Goal: Task Accomplishment & Management: Manage account settings

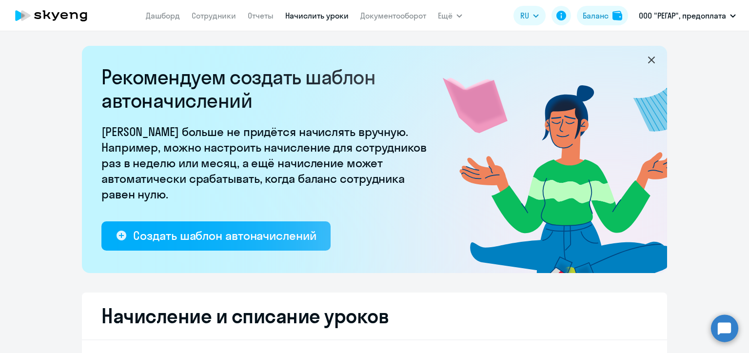
select select "10"
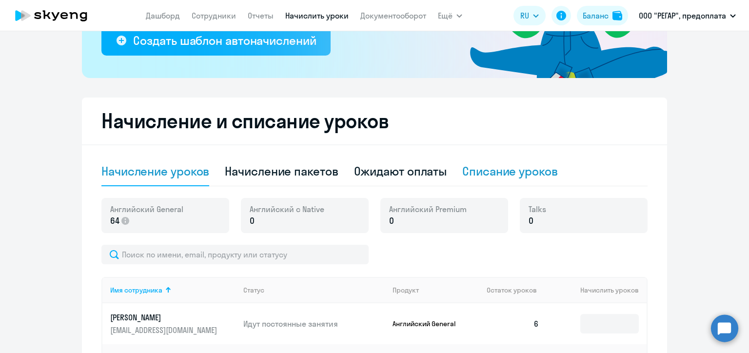
click at [463, 172] on div "Списание уроков" at bounding box center [510, 171] width 96 height 16
select select "10"
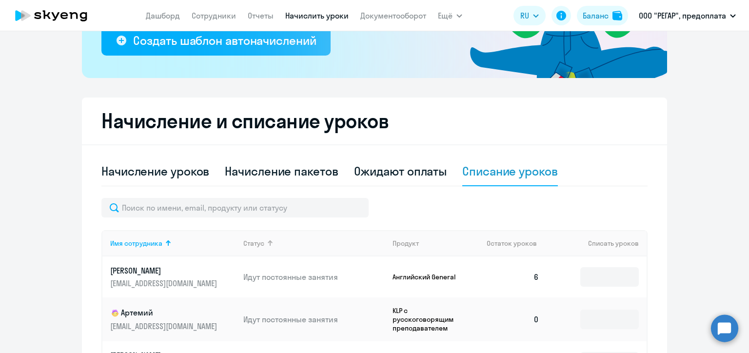
scroll to position [244, 0]
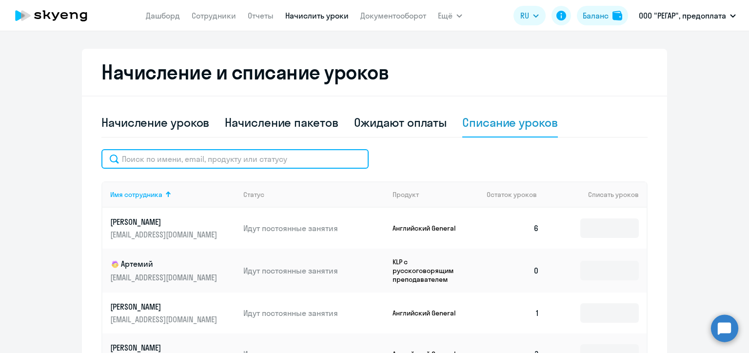
click at [245, 160] on input "text" at bounding box center [234, 159] width 267 height 20
paste input "Игнатенко"
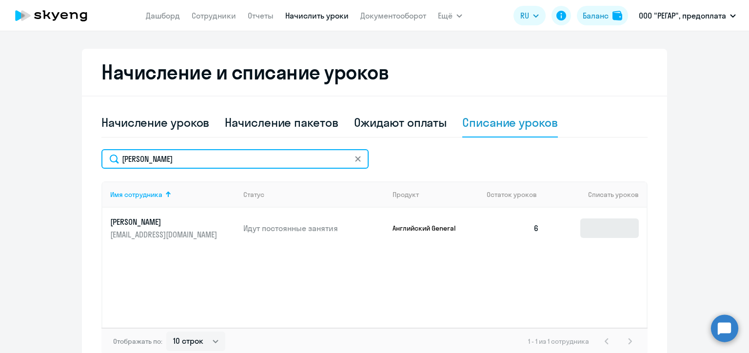
type input "Игнатенко"
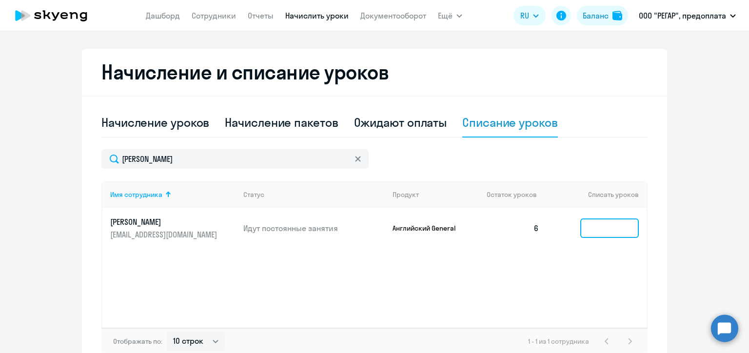
click at [601, 226] on input at bounding box center [609, 228] width 59 height 20
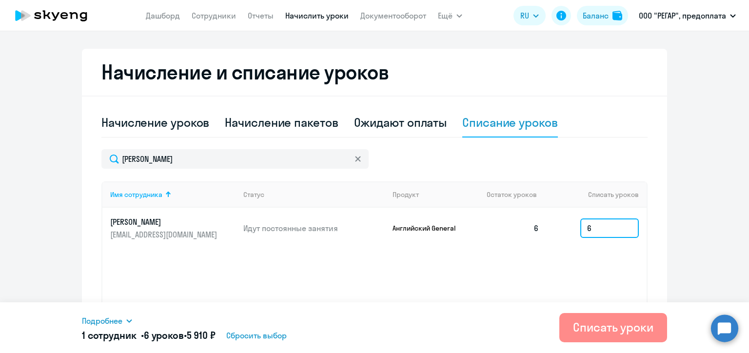
type input "6"
click at [629, 332] on div "Списать уроки" at bounding box center [613, 327] width 80 height 16
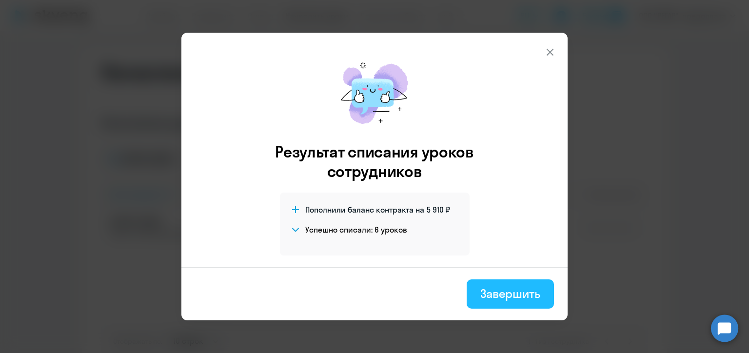
click at [510, 293] on div "Завершить" at bounding box center [510, 294] width 60 height 16
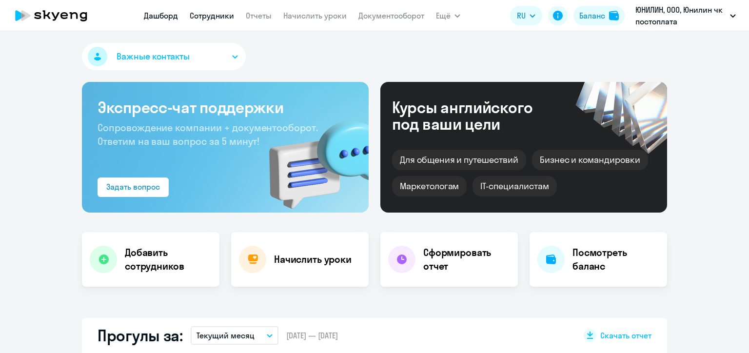
click at [212, 17] on link "Сотрудники" at bounding box center [212, 16] width 44 height 10
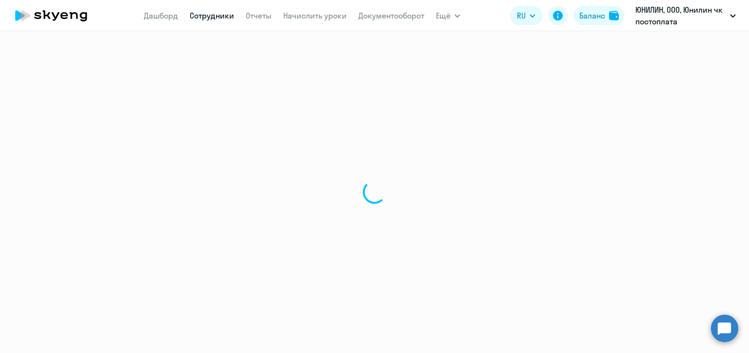
select select "30"
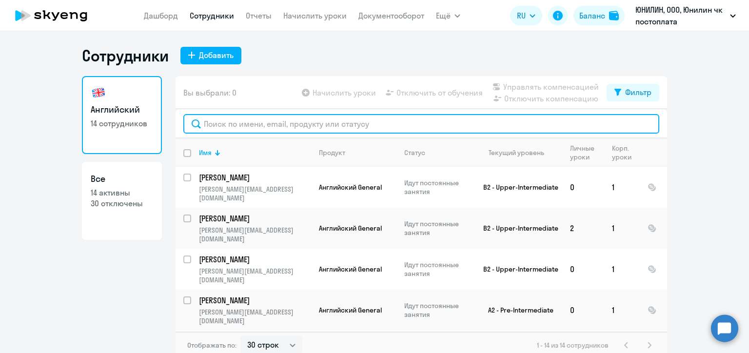
click at [273, 123] on input "text" at bounding box center [421, 124] width 476 height 20
paste input "Лаврененок"
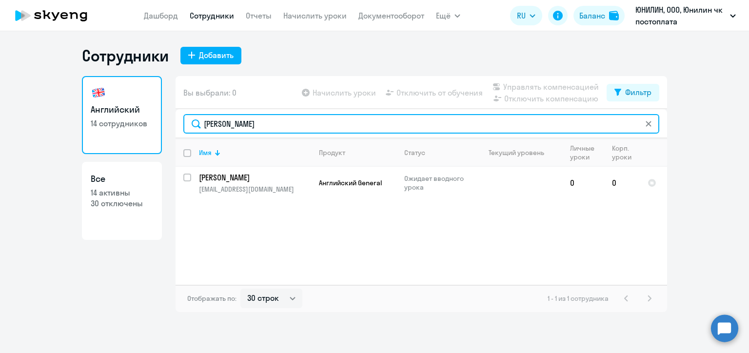
type input "Лаврененок"
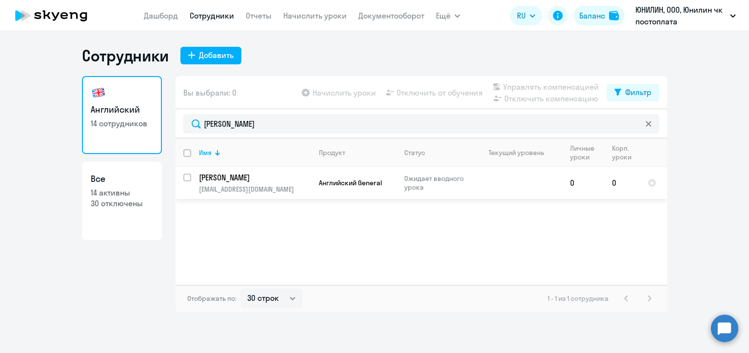
click at [189, 177] on input "select row 42323132" at bounding box center [193, 184] width 20 height 20
checkbox input "true"
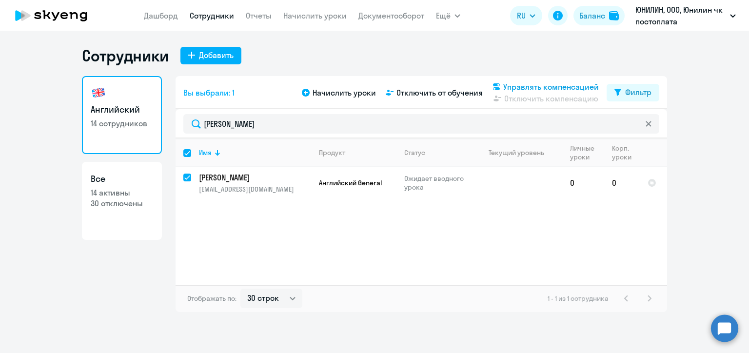
click at [525, 86] on span "Управлять компенсацией" at bounding box center [551, 87] width 96 height 12
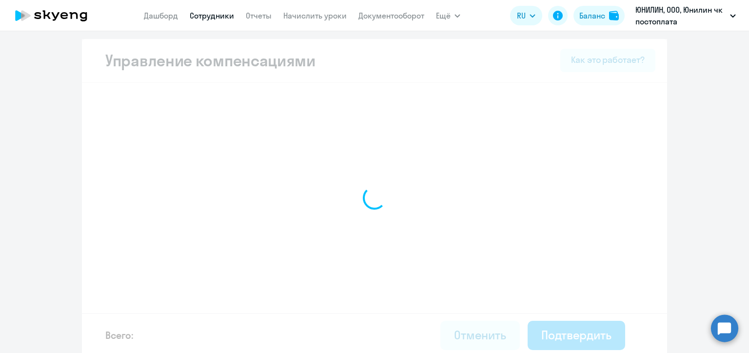
select select "MONTHLY"
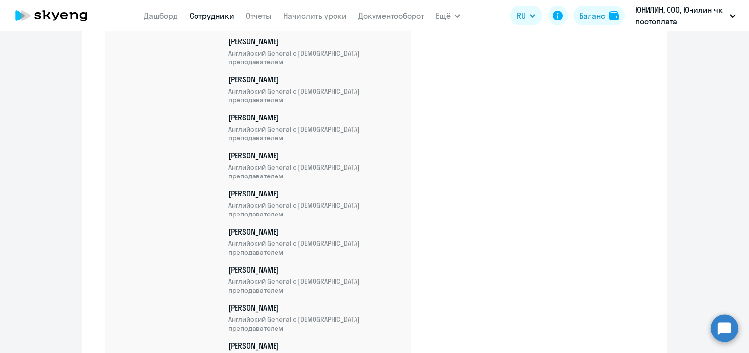
scroll to position [584, 0]
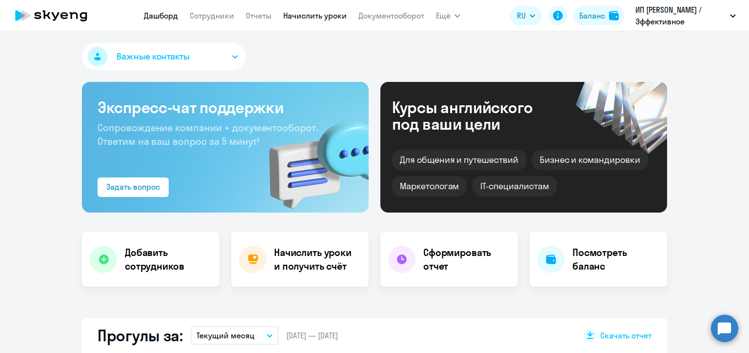
click at [330, 16] on link "Начислить уроки" at bounding box center [314, 16] width 63 height 10
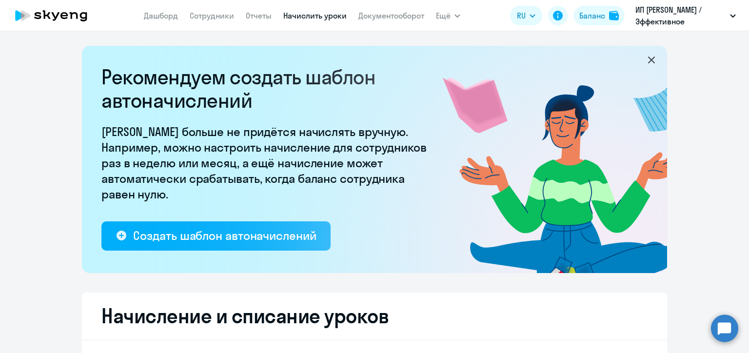
scroll to position [195, 0]
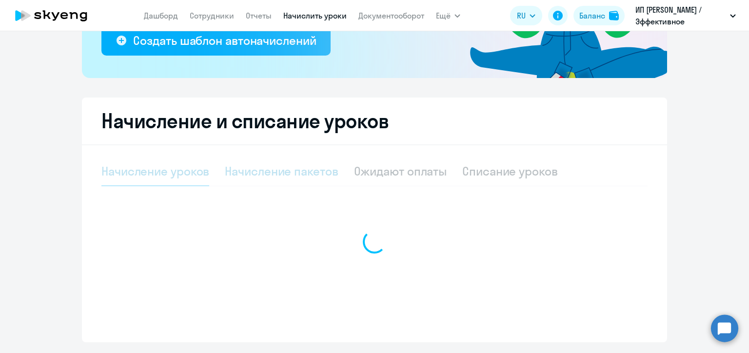
select select "10"
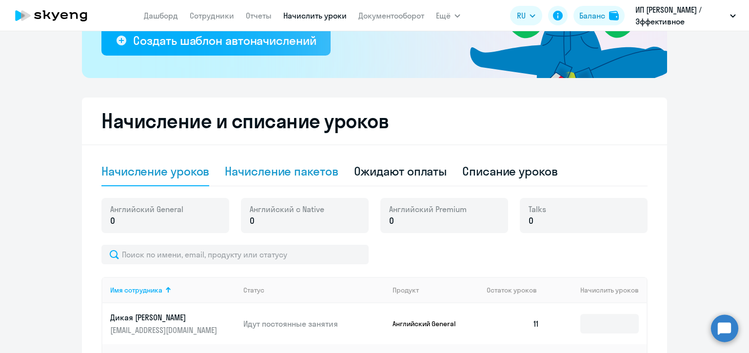
scroll to position [293, 0]
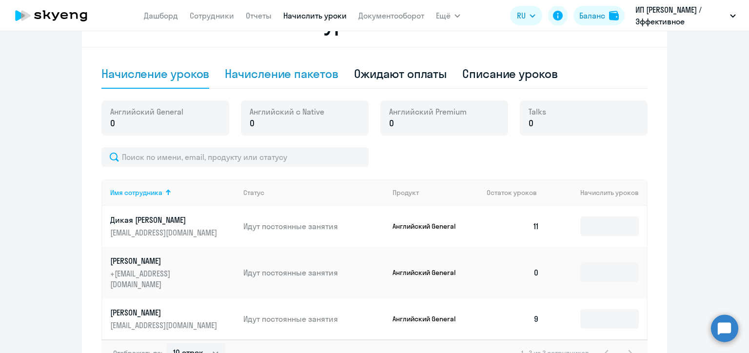
click at [284, 75] on div "Начисление пакетов" at bounding box center [281, 74] width 113 height 16
select select "10"
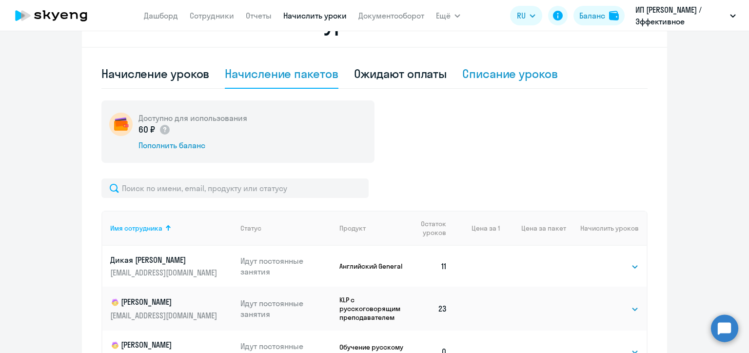
click at [486, 72] on div "Списание уроков" at bounding box center [510, 74] width 96 height 16
select select "10"
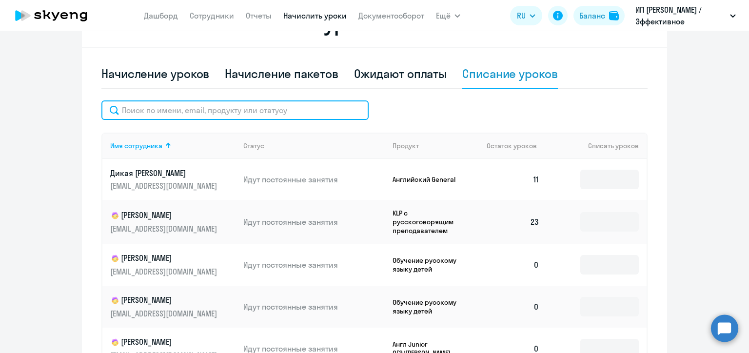
click at [224, 109] on input "text" at bounding box center [234, 110] width 267 height 20
paste input "21829335"
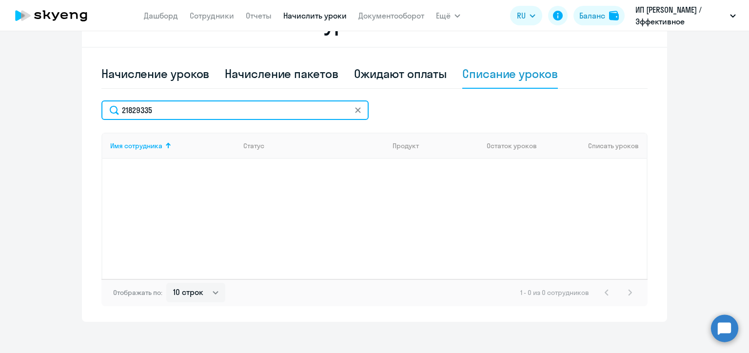
scroll to position [244, 0]
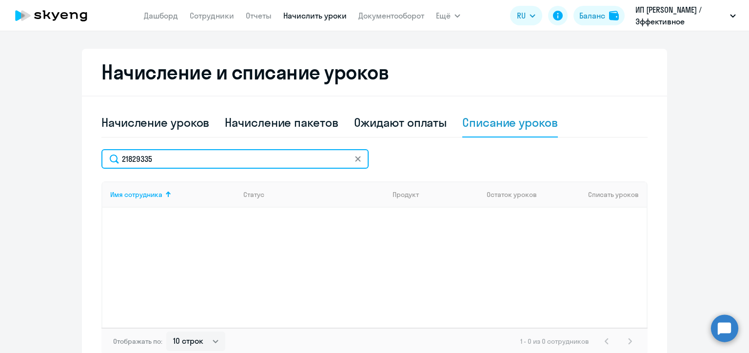
click at [146, 160] on input "21829335" at bounding box center [234, 159] width 267 height 20
paste input "Редикульцева"
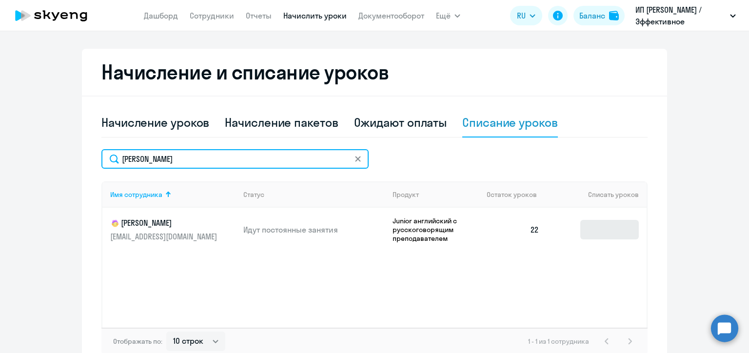
type input "Редикульцева"
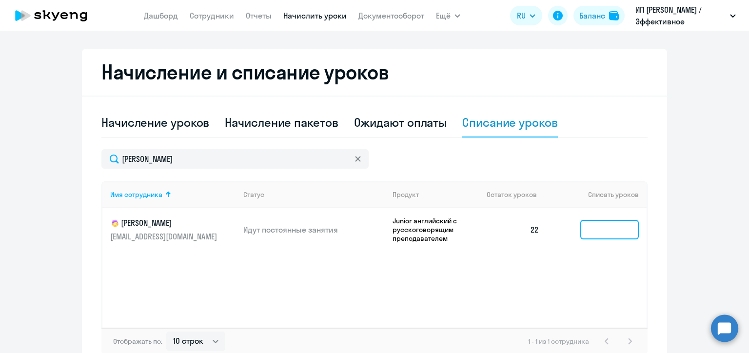
click at [599, 231] on input at bounding box center [609, 230] width 59 height 20
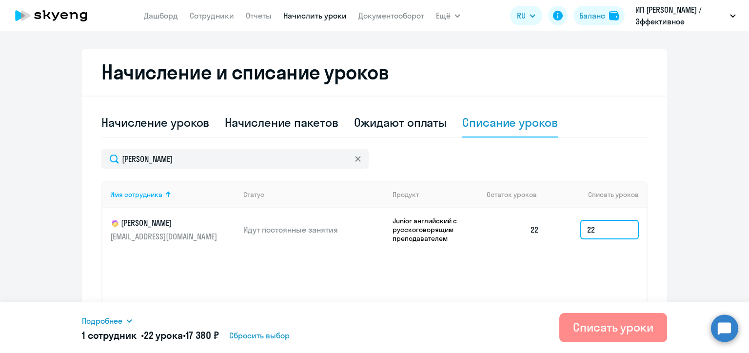
type input "22"
click at [621, 327] on div "Списать уроки" at bounding box center [613, 327] width 80 height 16
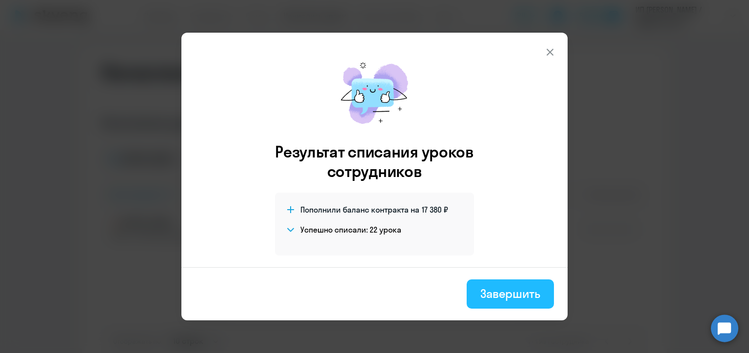
click at [505, 296] on div "Завершить" at bounding box center [510, 294] width 60 height 16
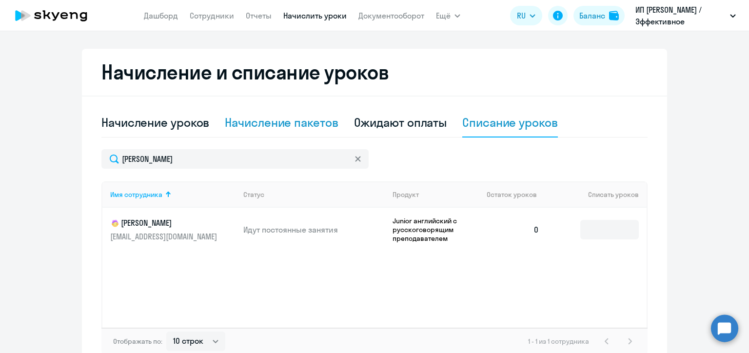
click at [284, 126] on div "Начисление пакетов" at bounding box center [281, 123] width 113 height 16
select select "10"
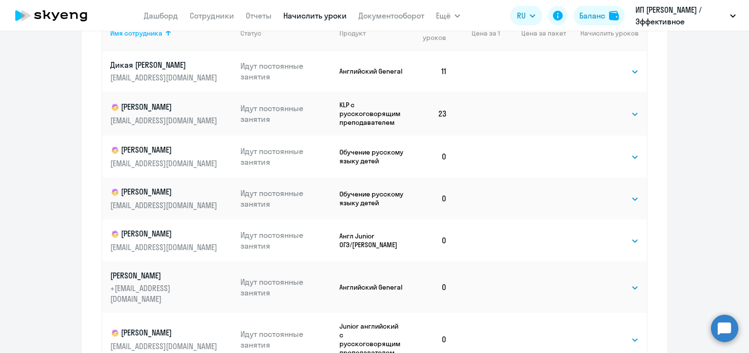
scroll to position [341, 0]
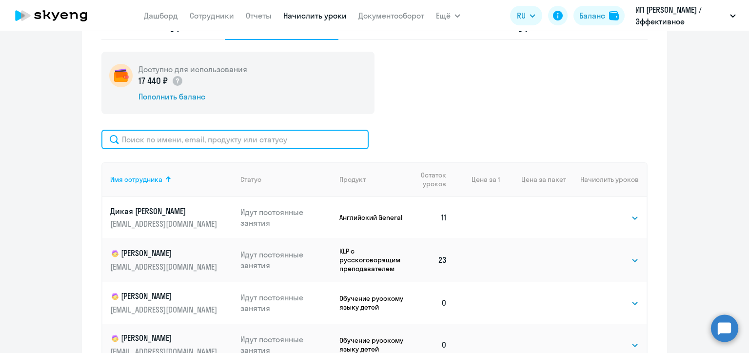
click at [230, 138] on input "text" at bounding box center [234, 140] width 267 height 20
paste input "Елисеева"
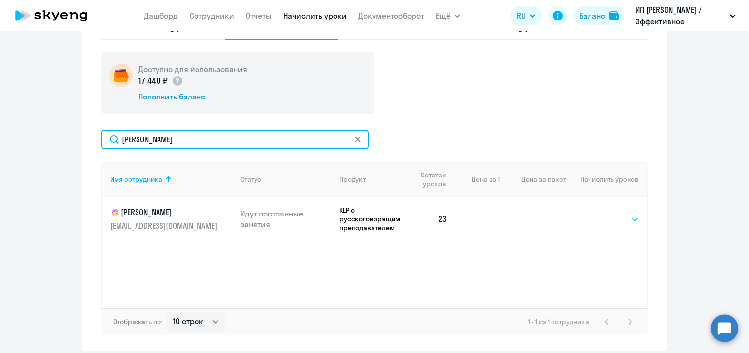
type input "Елисеева"
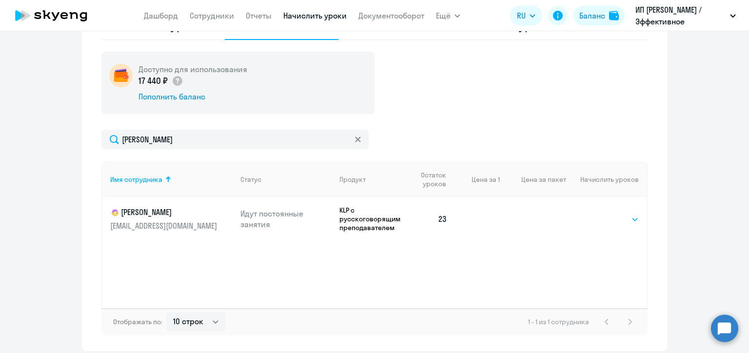
click at [620, 220] on select "Выбрать 4 8 16 32 64 100" at bounding box center [619, 220] width 40 height 12
click at [599, 214] on select "Выбрать 4 8 16 32 64 100" at bounding box center [619, 220] width 40 height 12
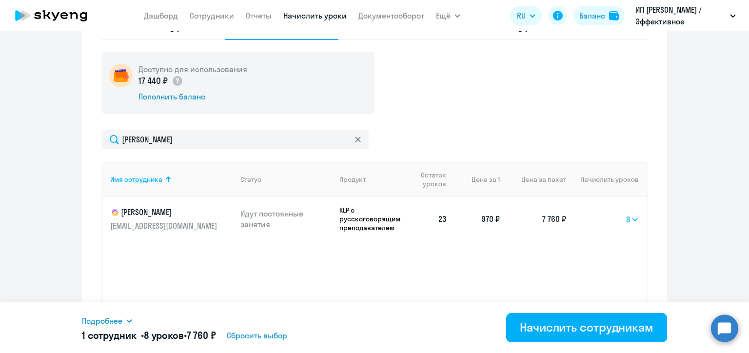
click at [632, 218] on select "Выбрать 4 8 16 32 64 100" at bounding box center [632, 220] width 13 height 12
select select "16"
click at [626, 214] on select "Выбрать 4 8 16 32 64 100" at bounding box center [632, 220] width 13 height 12
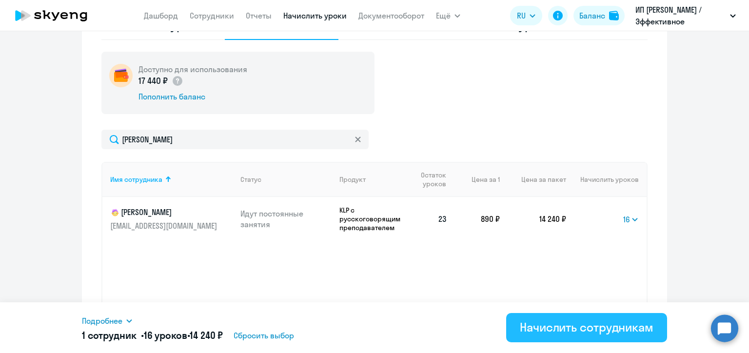
click at [591, 328] on div "Начислить сотрудникам" at bounding box center [587, 327] width 134 height 16
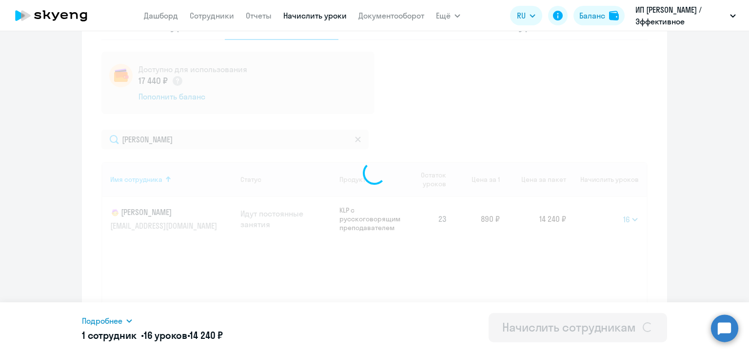
select select
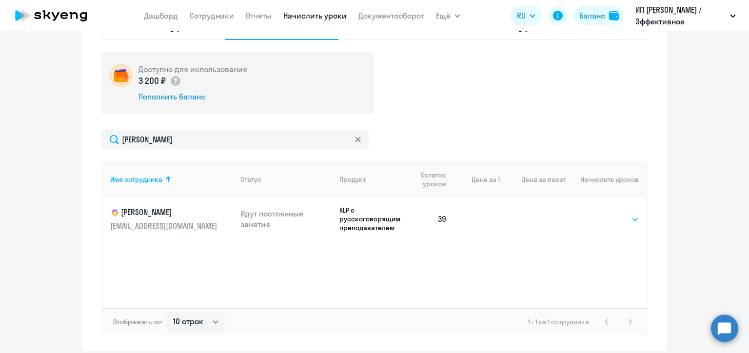
click at [620, 218] on select "Выбрать 4 8 16 32 64 100" at bounding box center [619, 220] width 40 height 12
select select "16"
click at [599, 214] on select "Выбрать 4 8 16 32 64 100" at bounding box center [619, 220] width 40 height 12
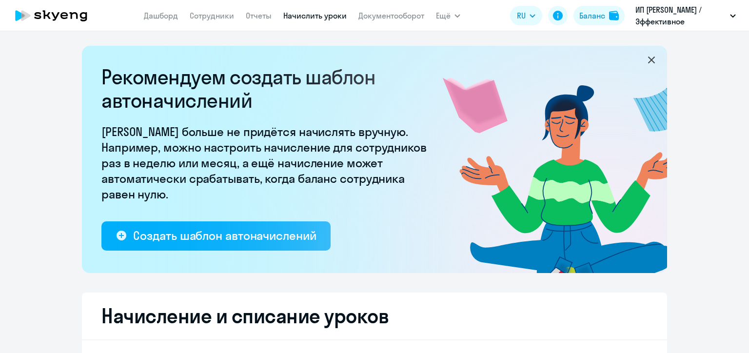
select select "10"
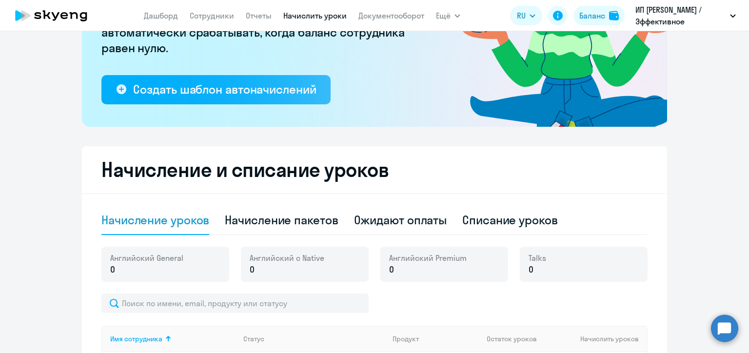
scroll to position [244, 0]
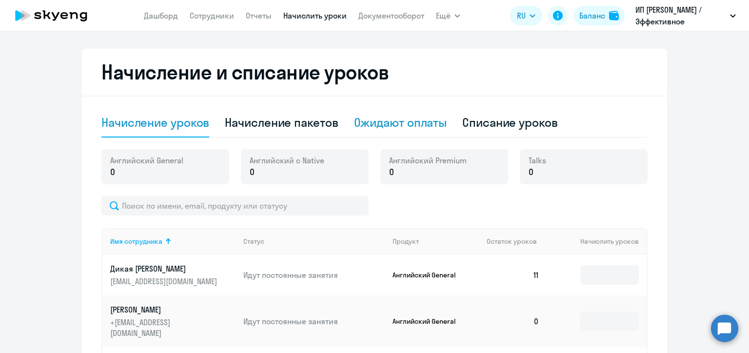
click at [406, 124] on div "Ожидают оплаты" at bounding box center [400, 123] width 93 height 16
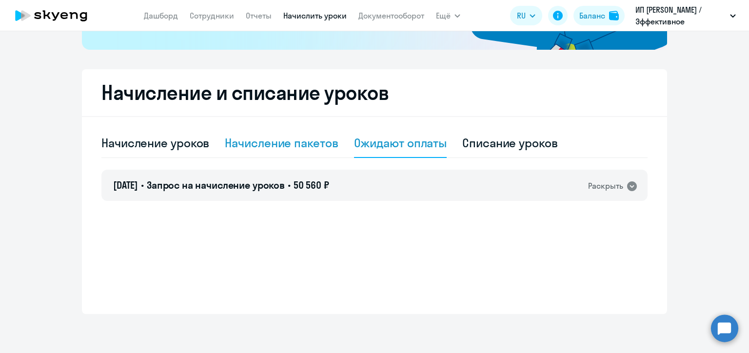
click at [269, 142] on div "Начисление пакетов" at bounding box center [281, 143] width 113 height 16
select select "10"
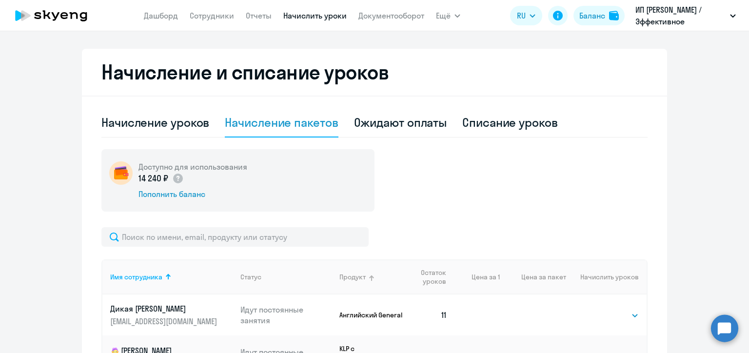
scroll to position [439, 0]
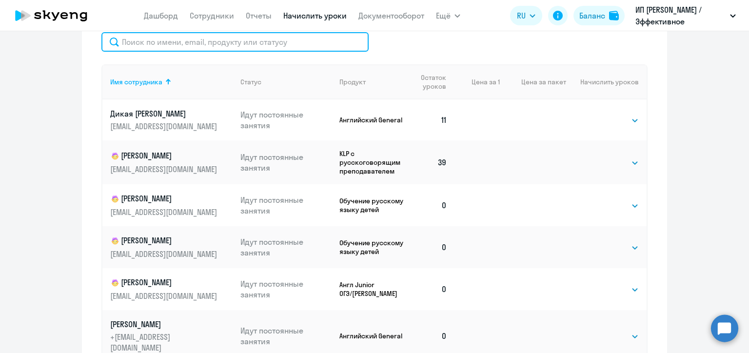
click at [247, 45] on input "text" at bounding box center [234, 42] width 267 height 20
paste input "[PERSON_NAME]"
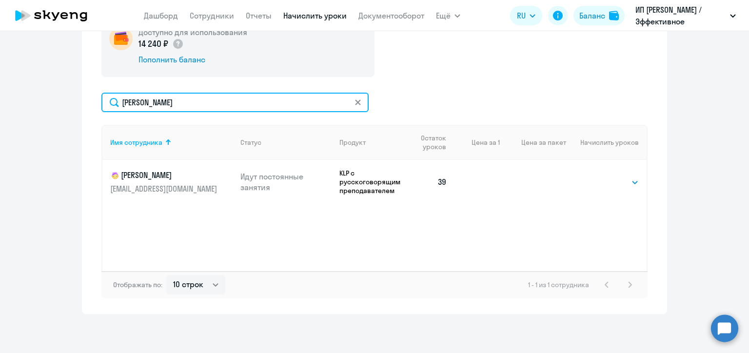
scroll to position [330, 0]
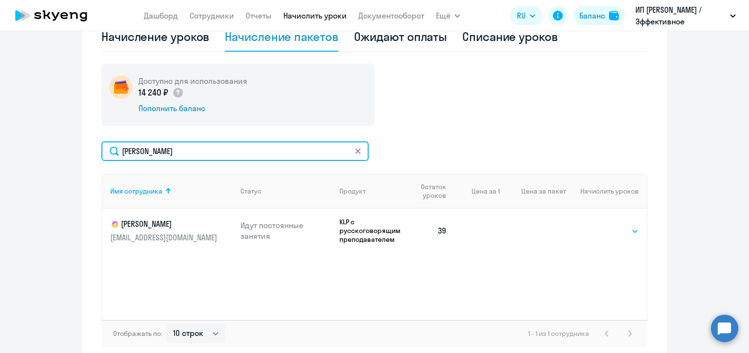
type input "[PERSON_NAME]"
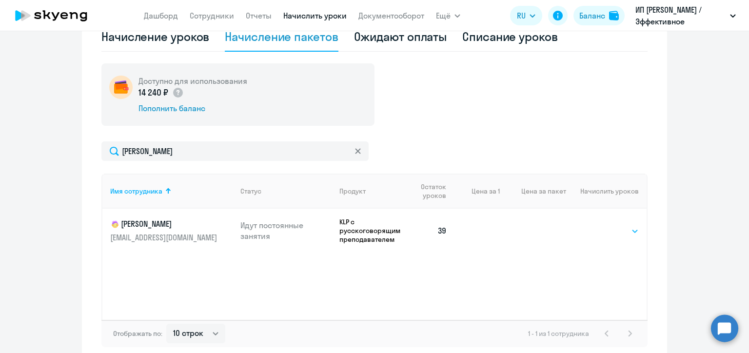
click at [623, 229] on select "Выбрать 4 8 16 32 64 100" at bounding box center [619, 231] width 40 height 12
select select "16"
click at [599, 225] on select "Выбрать 4 8 16 32 64 100" at bounding box center [619, 231] width 40 height 12
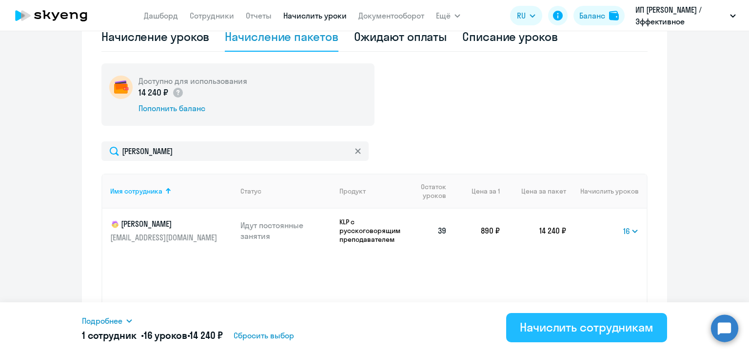
click at [611, 327] on div "Начислить сотрудникам" at bounding box center [587, 327] width 134 height 16
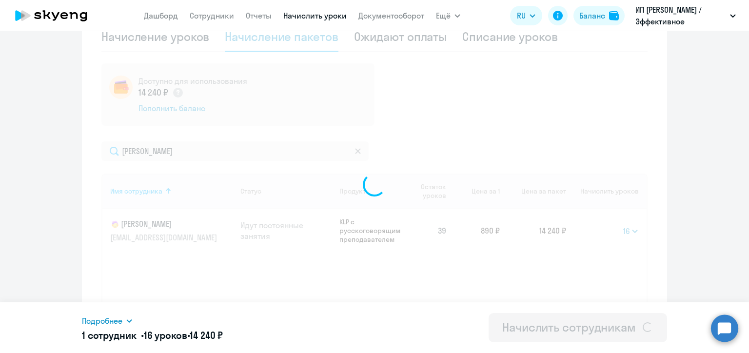
select select
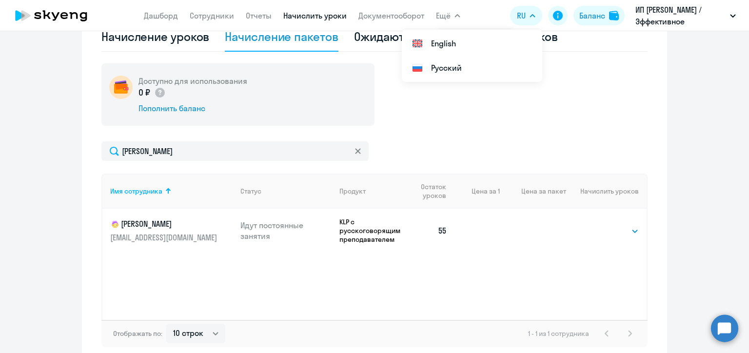
click at [258, 55] on div "Начисление уроков Начисление пакетов Ожидают оплаты Списание уроков Доступно дл…" at bounding box center [374, 184] width 546 height 325
click at [478, 40] on div "Списание уроков" at bounding box center [510, 37] width 96 height 16
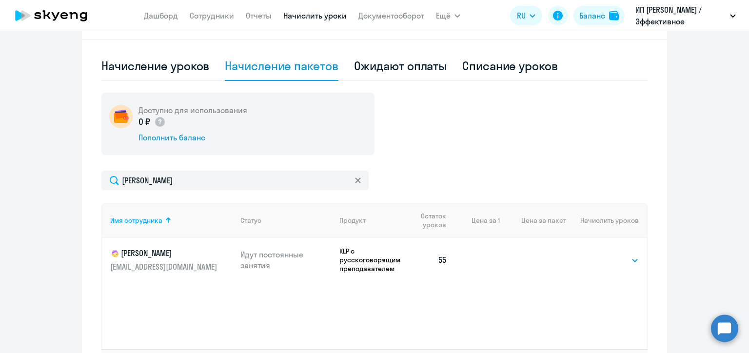
select select "10"
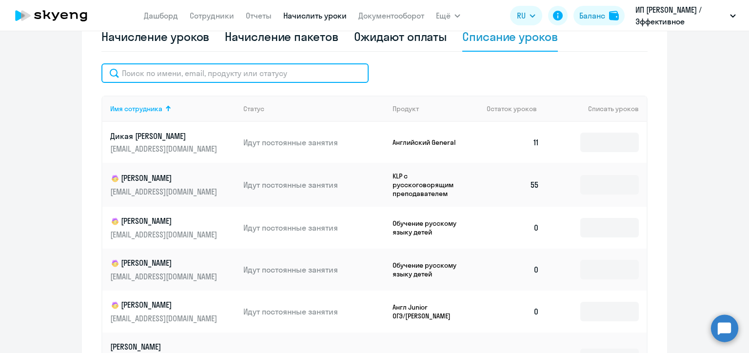
click at [168, 82] on input "text" at bounding box center [234, 73] width 267 height 20
paste input "Елисеева"
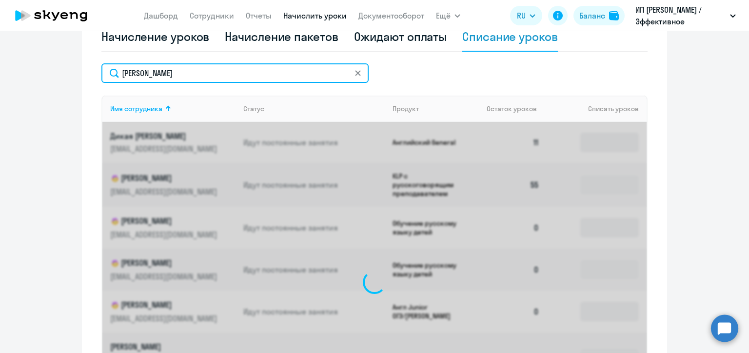
scroll to position [300, 0]
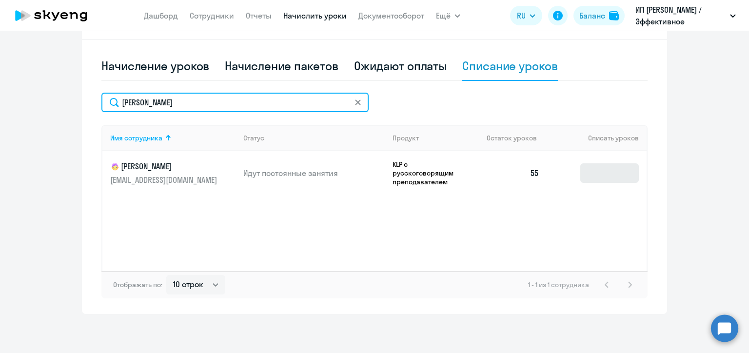
type input "Елисеева"
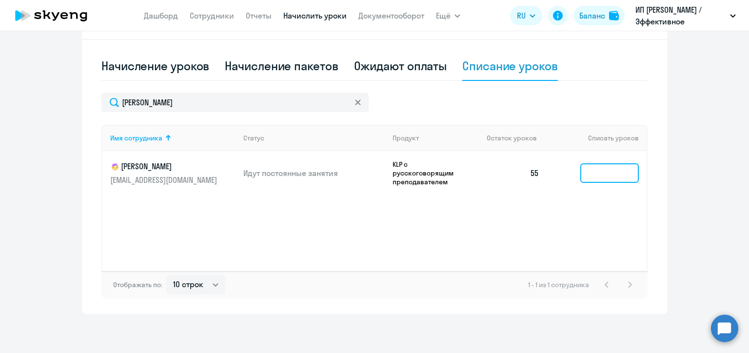
click at [592, 174] on input at bounding box center [609, 173] width 59 height 20
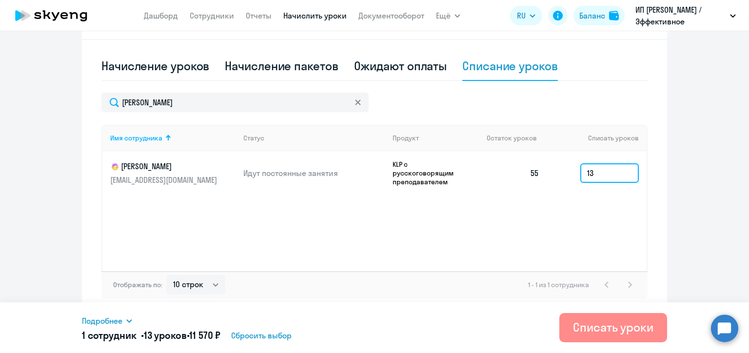
type input "13"
click at [607, 332] on div "Списать уроки" at bounding box center [613, 327] width 80 height 16
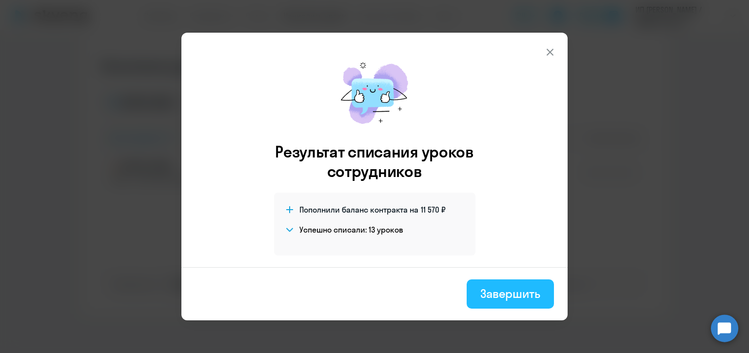
click at [515, 297] on div "Завершить" at bounding box center [510, 294] width 60 height 16
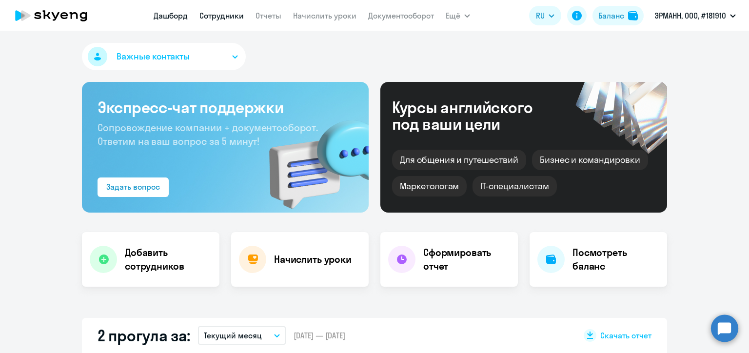
click at [225, 16] on link "Сотрудники" at bounding box center [221, 16] width 44 height 10
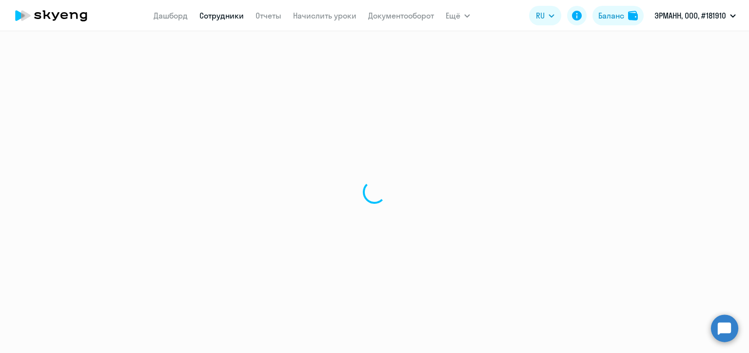
select select "30"
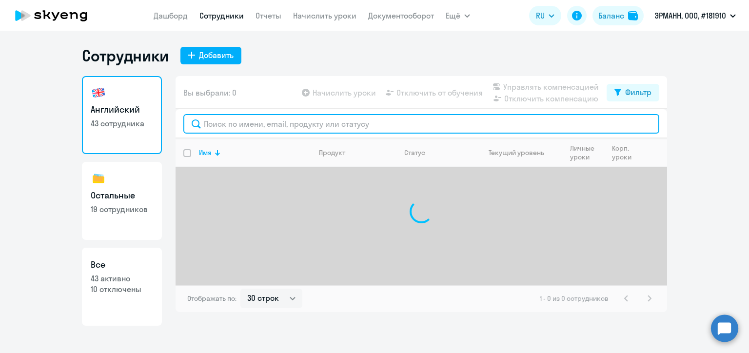
click at [258, 123] on input "text" at bounding box center [421, 124] width 476 height 20
paste input "[PERSON_NAME]"
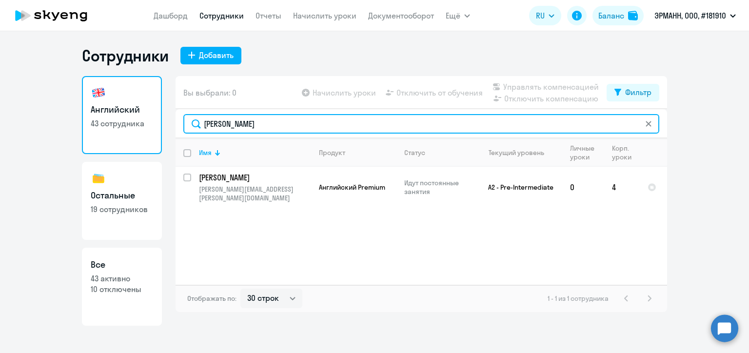
type input "[PERSON_NAME]"
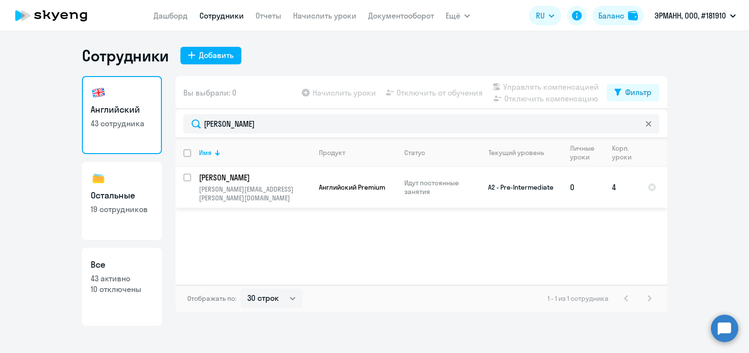
click at [273, 180] on p "[PERSON_NAME]" at bounding box center [254, 177] width 110 height 11
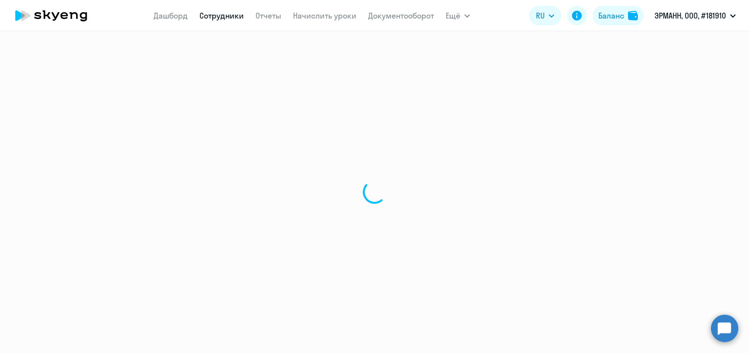
select select "english"
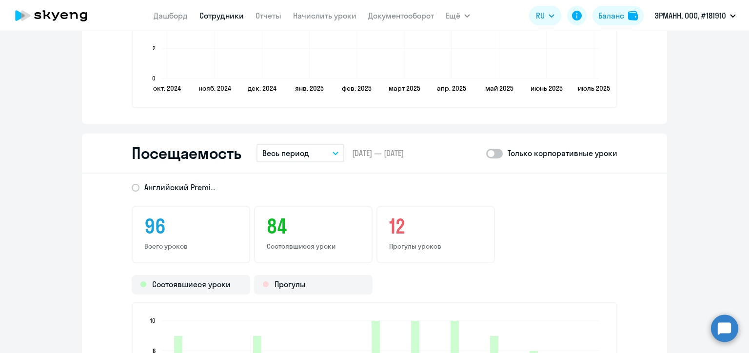
scroll to position [1219, 0]
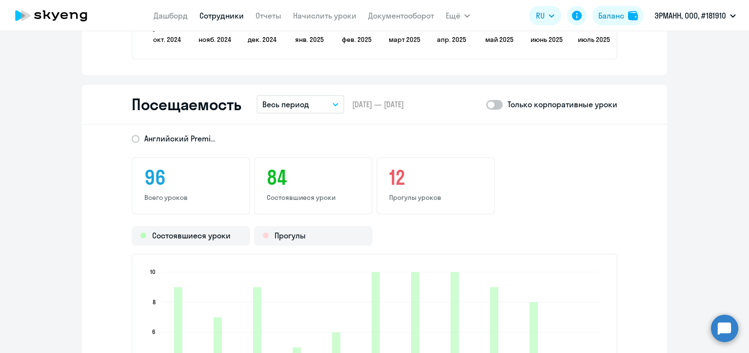
click at [491, 102] on span at bounding box center [494, 105] width 17 height 10
click at [486, 104] on input "checkbox" at bounding box center [486, 104] width 0 height 0
click at [491, 102] on span at bounding box center [494, 105] width 17 height 10
click at [486, 104] on input "checkbox" at bounding box center [486, 104] width 0 height 0
click at [491, 102] on span at bounding box center [494, 105] width 17 height 10
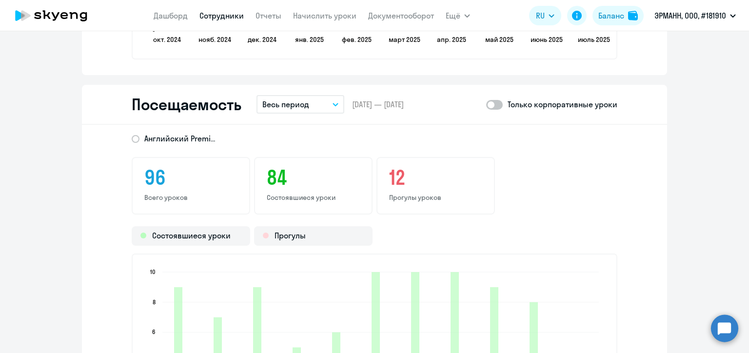
click at [486, 104] on input "checkbox" at bounding box center [486, 104] width 0 height 0
checkbox input "true"
drag, startPoint x: 348, startPoint y: 103, endPoint x: 438, endPoint y: 103, distance: 89.7
click at [438, 103] on div "Посещаемость Весь период – 26.09.2024 — 19.08.2025 Только корпоративные уроки" at bounding box center [374, 105] width 585 height 40
copy span "26.09.2024 — 19.08.2025"
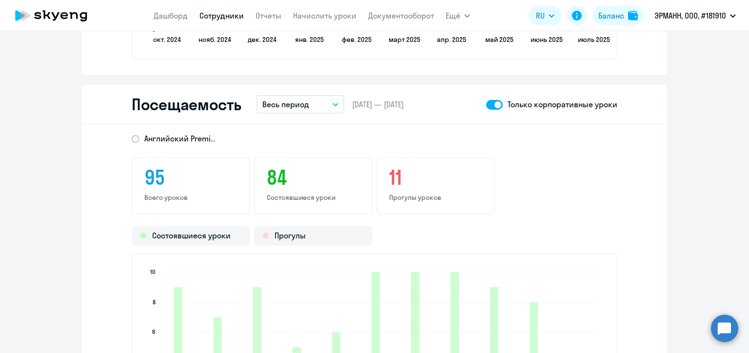
drag, startPoint x: 142, startPoint y: 178, endPoint x: 177, endPoint y: 178, distance: 34.1
click at [177, 178] on h3 "95" at bounding box center [190, 177] width 93 height 23
copy h3 "95"
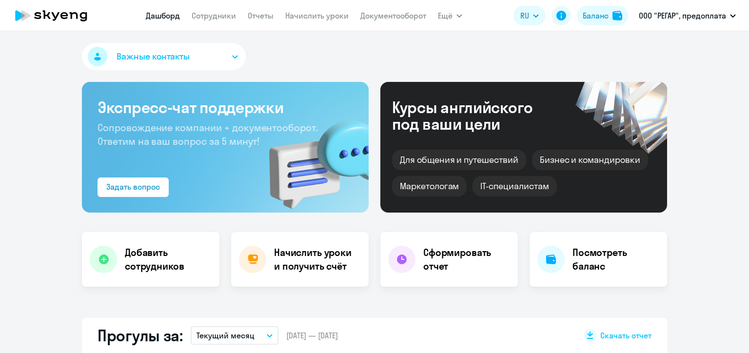
select select "30"
click at [331, 19] on link "Начислить уроки" at bounding box center [316, 16] width 63 height 10
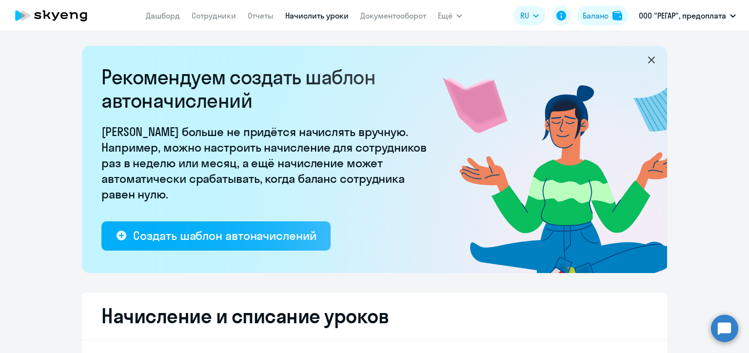
select select "10"
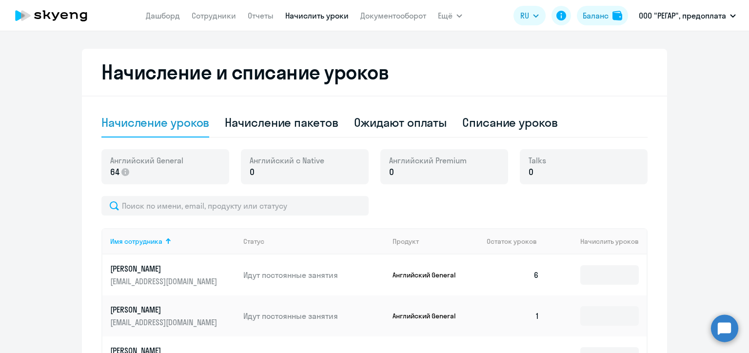
click at [445, 125] on div "Начисление уроков Начисление пакетов Ожидают оплаты Списание уроков" at bounding box center [374, 122] width 546 height 29
click at [504, 125] on div "Списание уроков" at bounding box center [510, 123] width 96 height 16
select select "10"
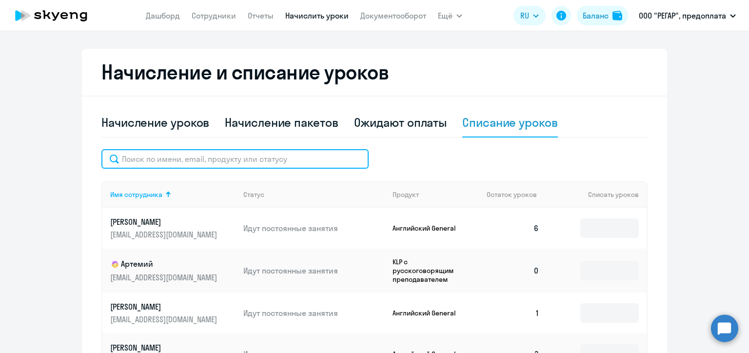
click at [198, 163] on input "text" at bounding box center [234, 159] width 267 height 20
paste input "Поликарпов"
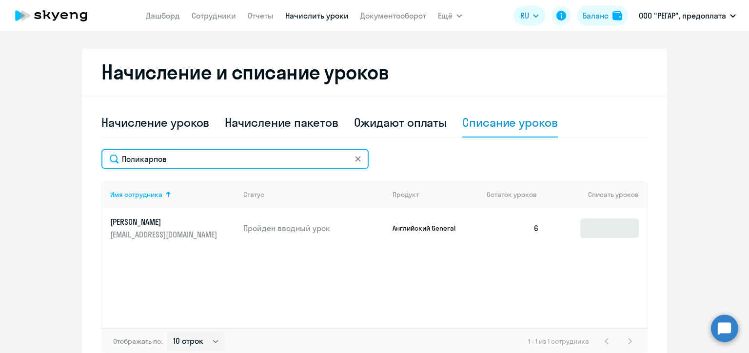
type input "Поликарпов"
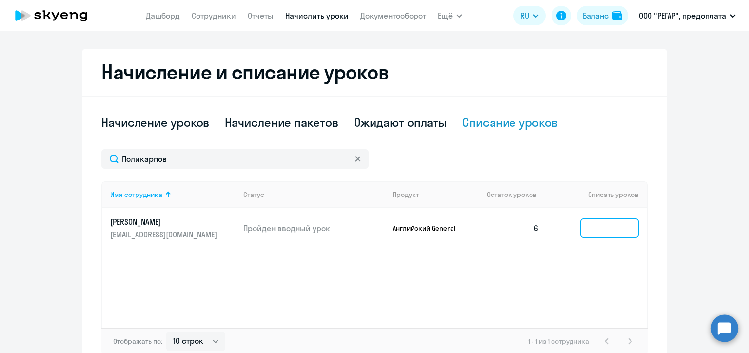
click at [593, 230] on input at bounding box center [609, 228] width 59 height 20
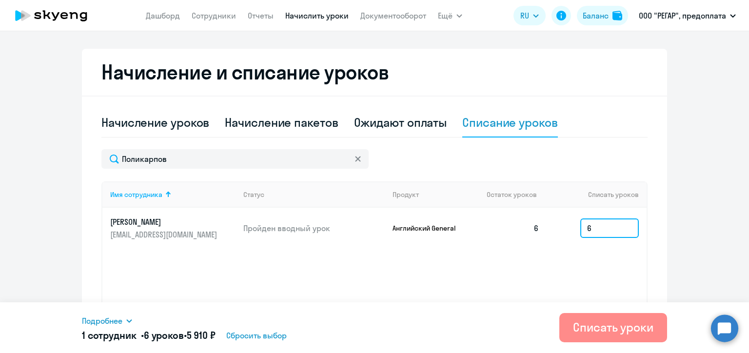
type input "6"
click at [605, 321] on div "Списать уроки" at bounding box center [613, 327] width 80 height 16
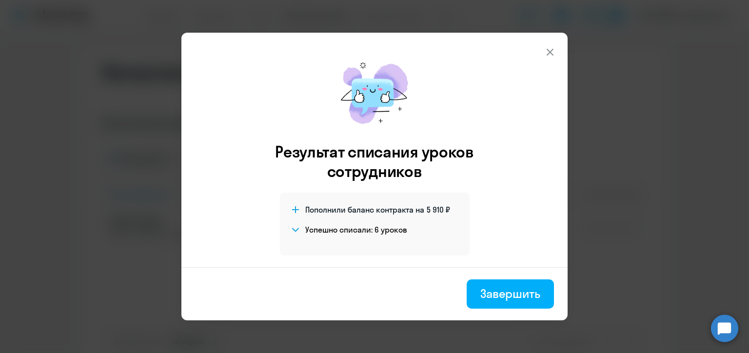
click at [507, 291] on div "Завершить" at bounding box center [510, 294] width 60 height 16
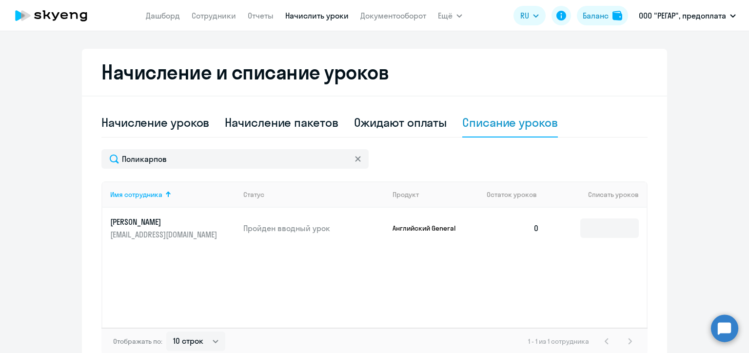
scroll to position [49, 0]
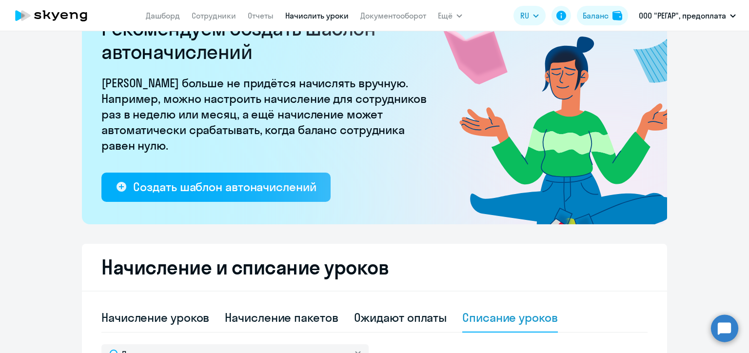
click at [456, 238] on div "Рекомендуем создать шаблон автоначислений Уроки больше не придётся начислять вр…" at bounding box center [374, 281] width 585 height 569
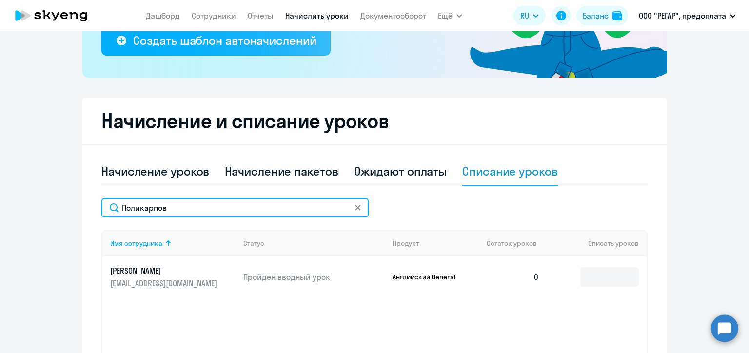
click at [149, 207] on input "Поликарпов" at bounding box center [234, 208] width 267 height 20
paste input "икон"
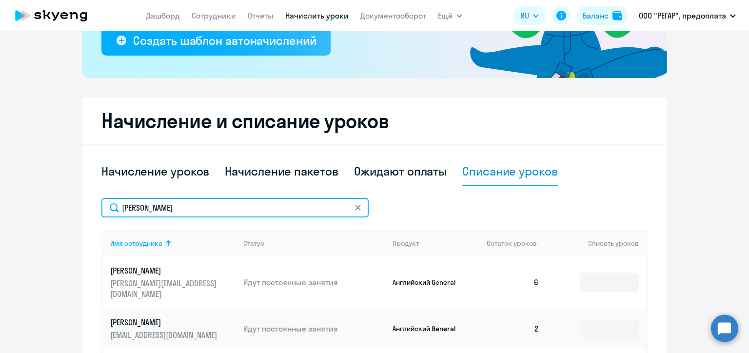
type input "Никонов"
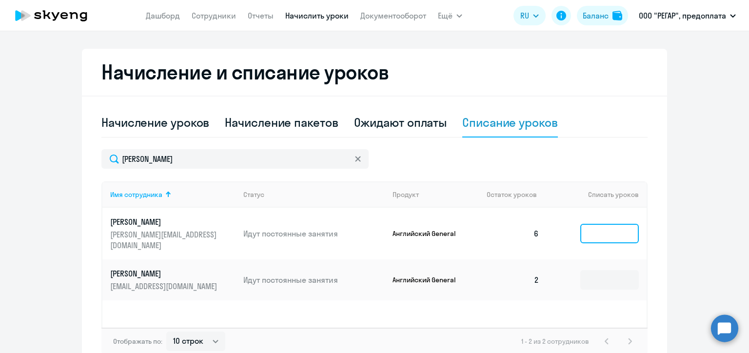
click at [606, 228] on input at bounding box center [609, 234] width 59 height 20
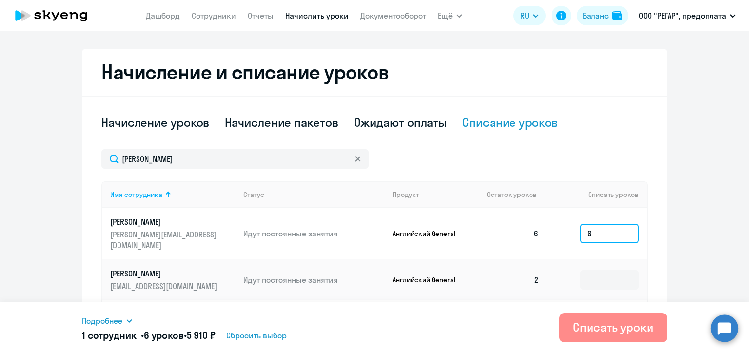
type input "6"
click at [606, 329] on div "Списать уроки" at bounding box center [613, 327] width 80 height 16
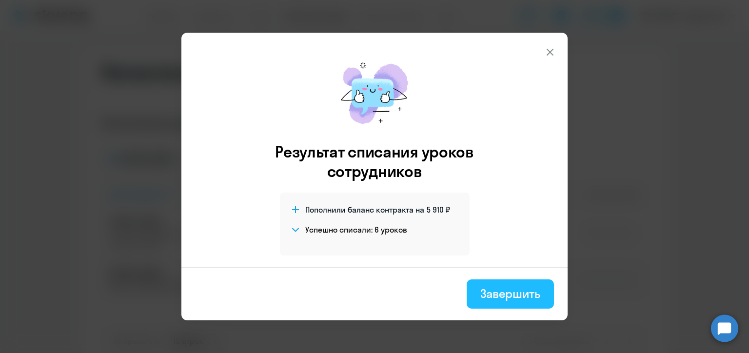
click at [518, 303] on button "Завершить" at bounding box center [510, 293] width 87 height 29
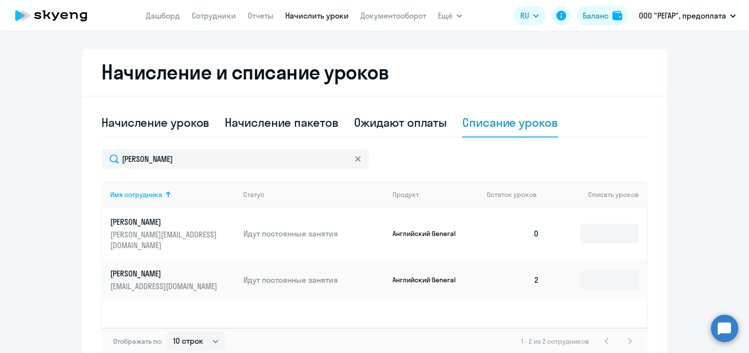
scroll to position [293, 0]
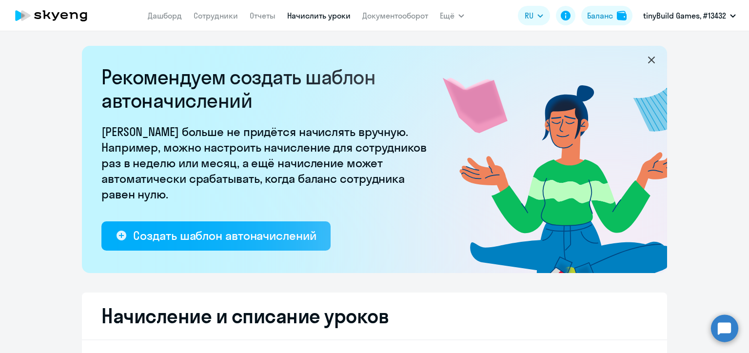
select select "10"
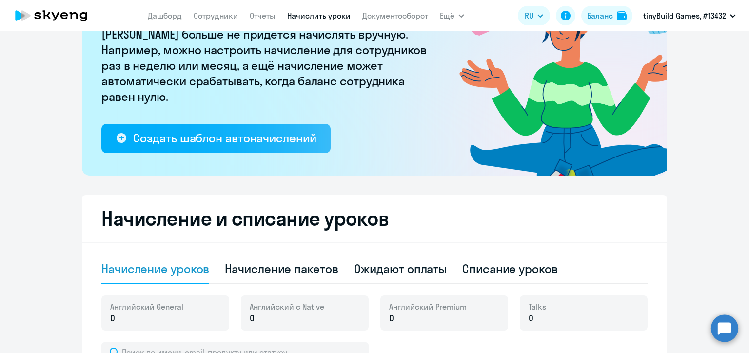
scroll to position [244, 0]
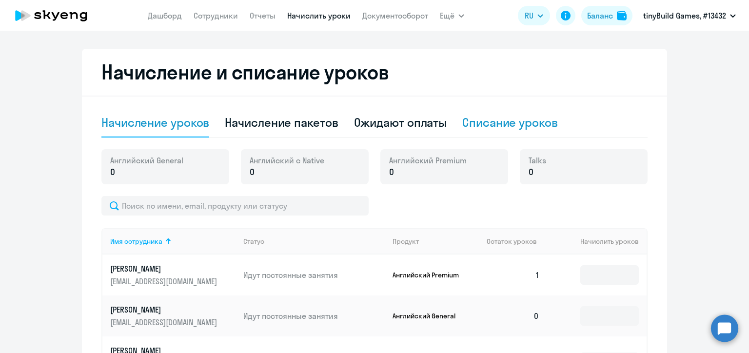
click at [469, 128] on div "Списание уроков" at bounding box center [510, 123] width 96 height 16
select select "10"
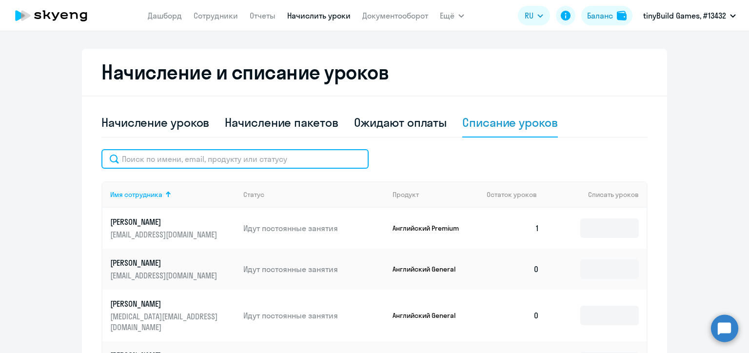
click at [253, 162] on input "text" at bounding box center [234, 159] width 267 height 20
paste input "[PERSON_NAME]"
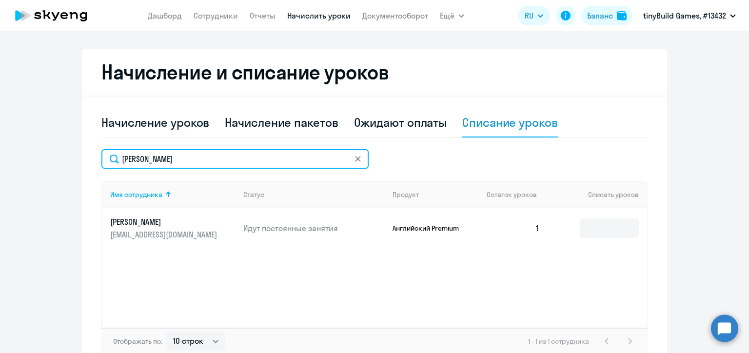
scroll to position [300, 0]
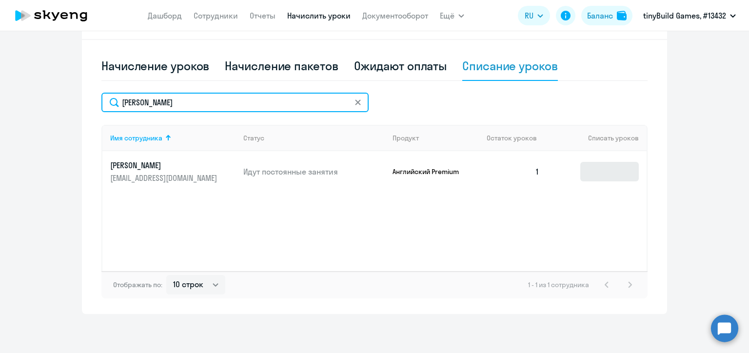
type input "[PERSON_NAME]"
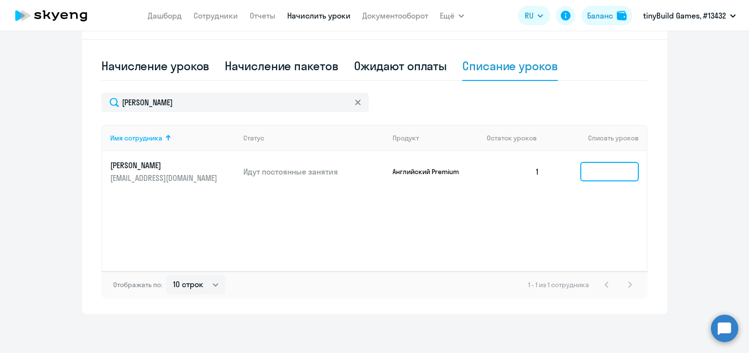
click at [599, 173] on input at bounding box center [609, 172] width 59 height 20
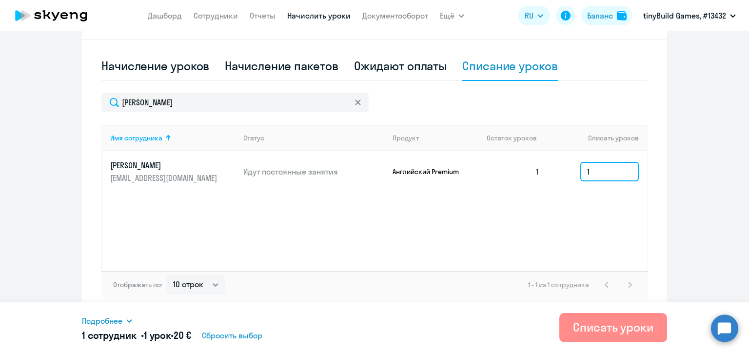
type input "1"
click at [642, 324] on div "Списать уроки" at bounding box center [613, 327] width 80 height 16
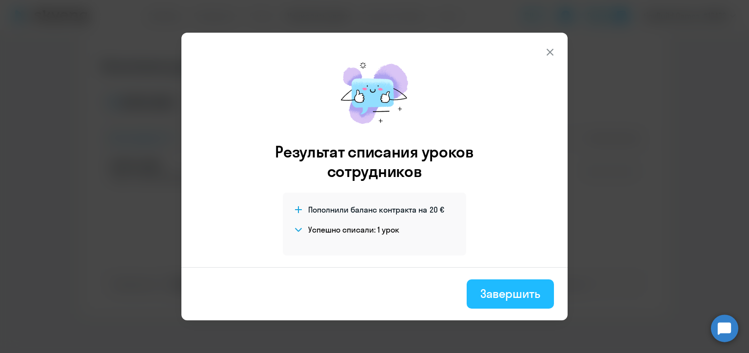
click at [508, 297] on div "Завершить" at bounding box center [510, 294] width 60 height 16
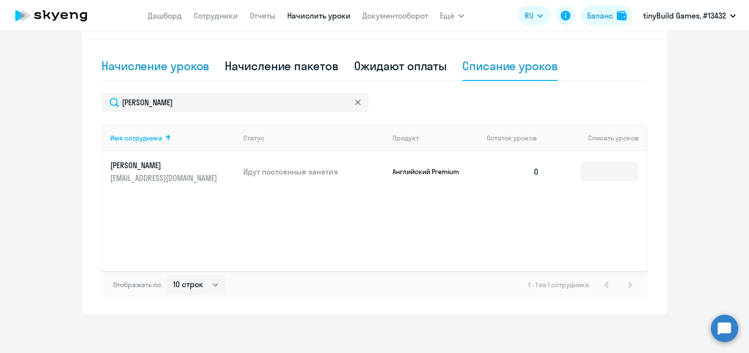
click at [155, 60] on div "Начисление уроков" at bounding box center [155, 66] width 108 height 16
select select "10"
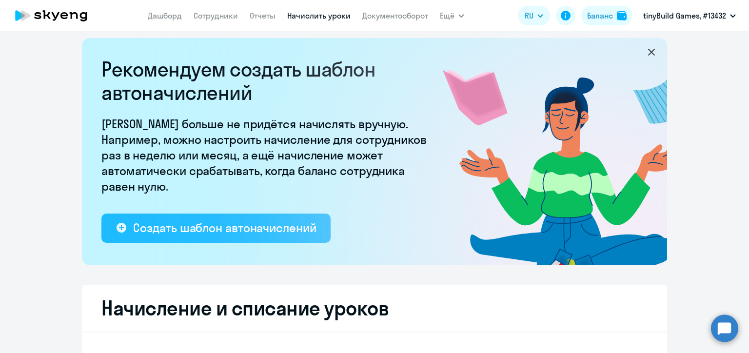
scroll to position [105, 0]
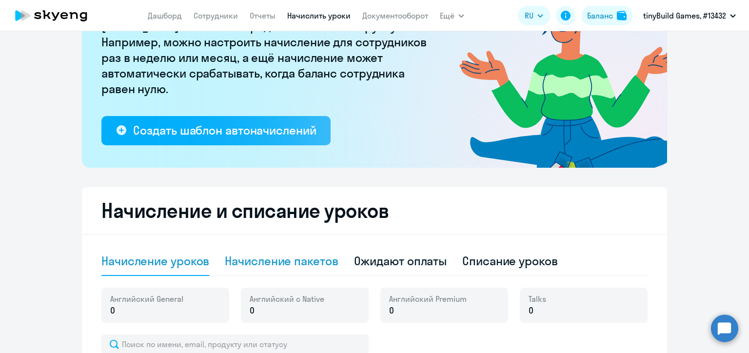
click at [292, 267] on div "Начисление пакетов" at bounding box center [281, 261] width 113 height 16
select select "10"
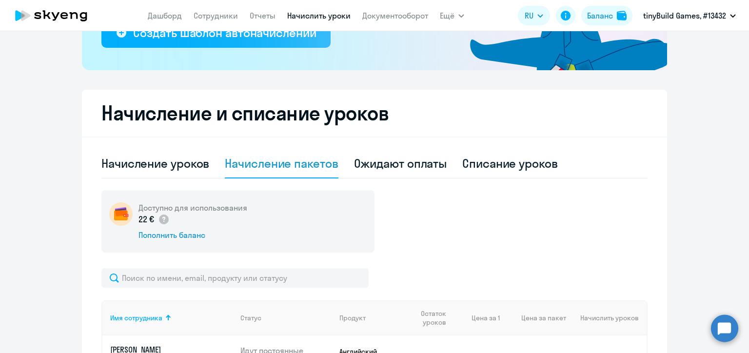
scroll to position [349, 0]
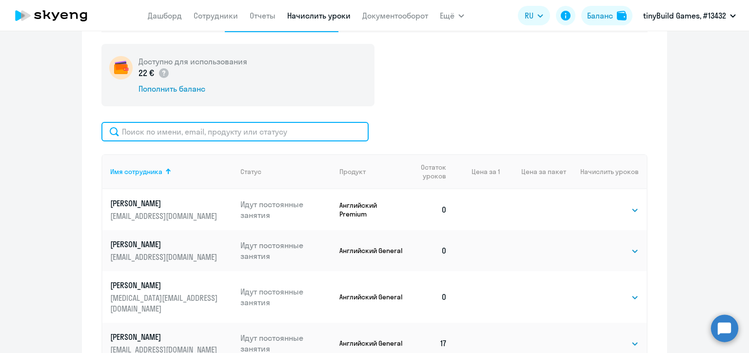
click at [258, 135] on input "text" at bounding box center [234, 132] width 267 height 20
paste input "[PERSON_NAME]"
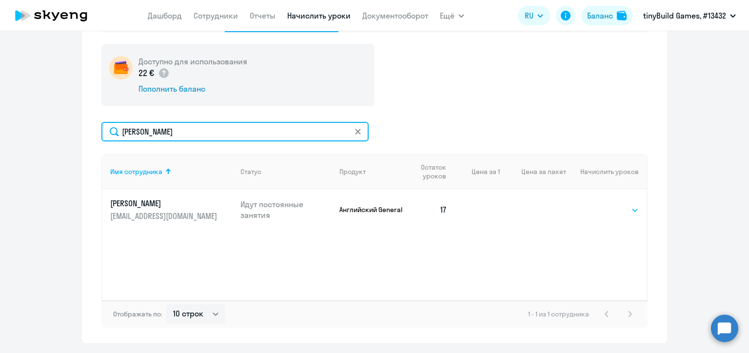
type input "[PERSON_NAME]"
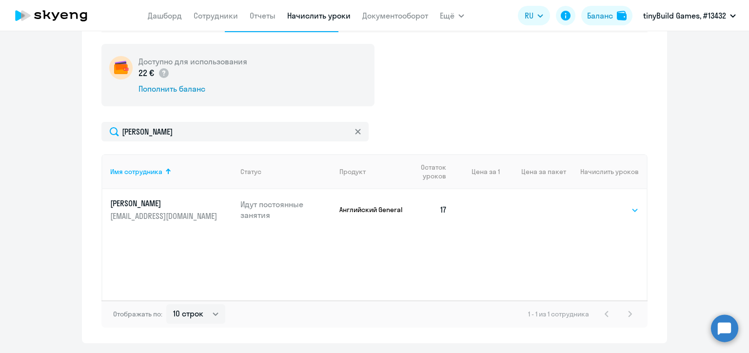
click at [616, 207] on select "Выбрать 4 8 16 32 64 96 128" at bounding box center [619, 210] width 40 height 12
select select "4"
click at [599, 204] on select "Выбрать 4 8 16 32 64 96 128" at bounding box center [619, 210] width 40 height 12
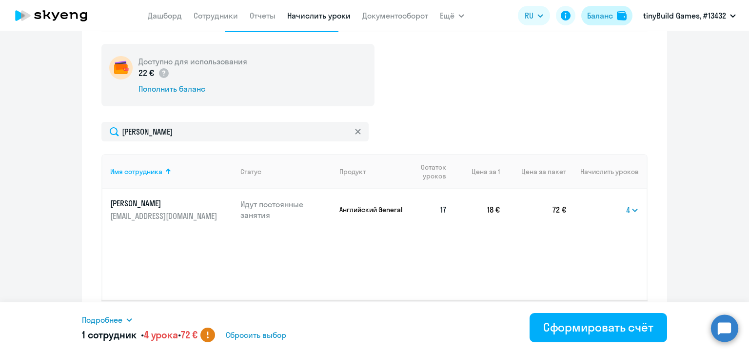
click at [601, 18] on div "Баланс" at bounding box center [600, 16] width 26 height 12
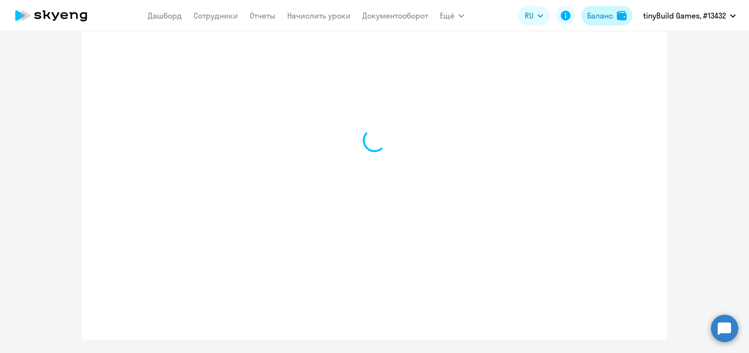
scroll to position [376, 0]
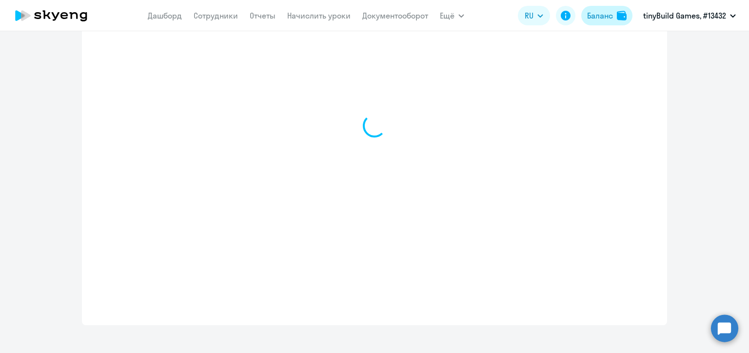
select select "english_adult_not_native_speaker"
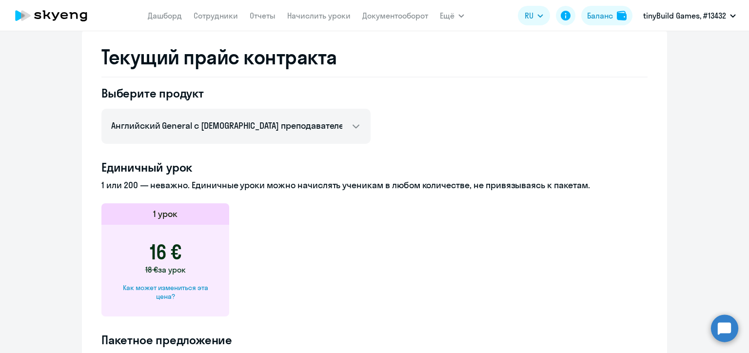
scroll to position [230, 0]
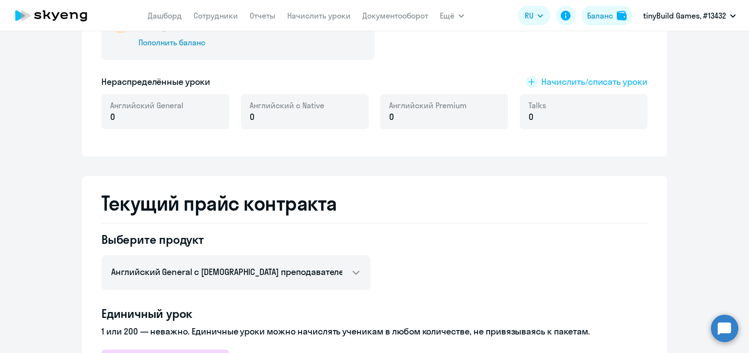
click at [550, 80] on span "Начислить/списать уроки" at bounding box center [594, 82] width 106 height 13
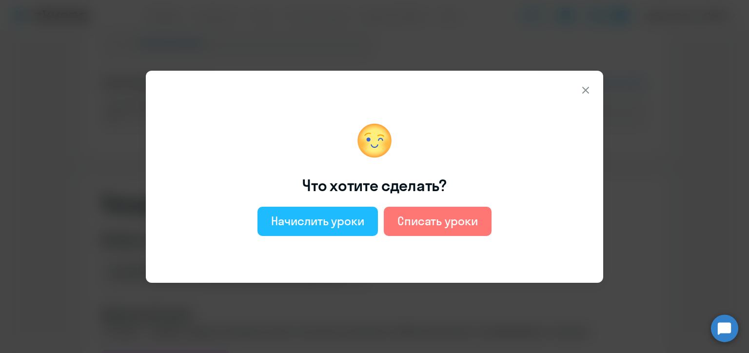
click at [318, 218] on div "Начислить уроки" at bounding box center [317, 221] width 93 height 16
select select "english_adult_not_native_speaker"
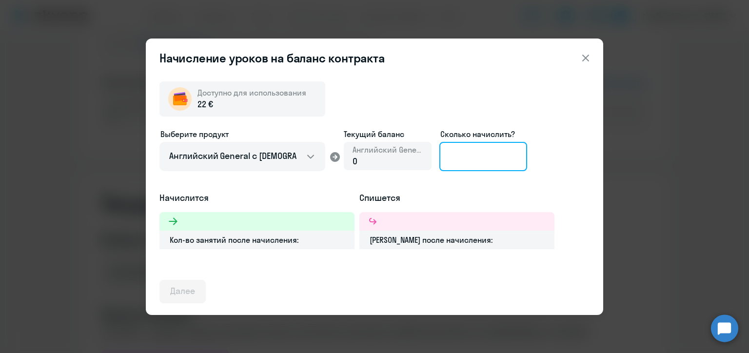
click at [466, 158] on input at bounding box center [483, 156] width 88 height 29
type input "2"
type input "1"
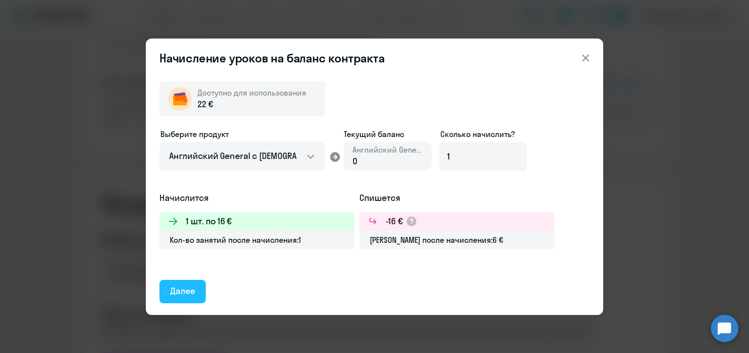
click at [193, 292] on div "Далее" at bounding box center [182, 291] width 25 height 13
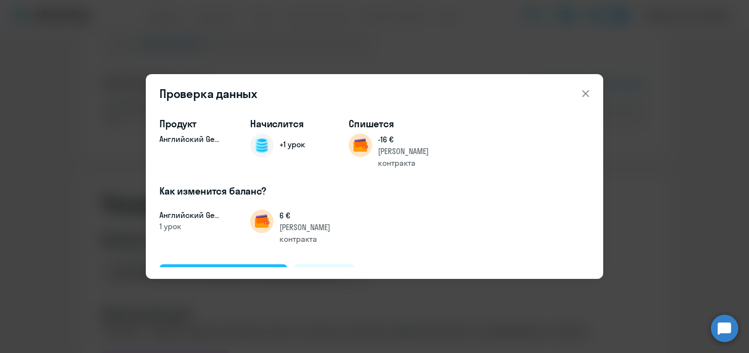
drag, startPoint x: 255, startPoint y: 255, endPoint x: 274, endPoint y: 258, distance: 19.2
click at [255, 269] on div "Подтвердить и начислить" at bounding box center [223, 275] width 106 height 13
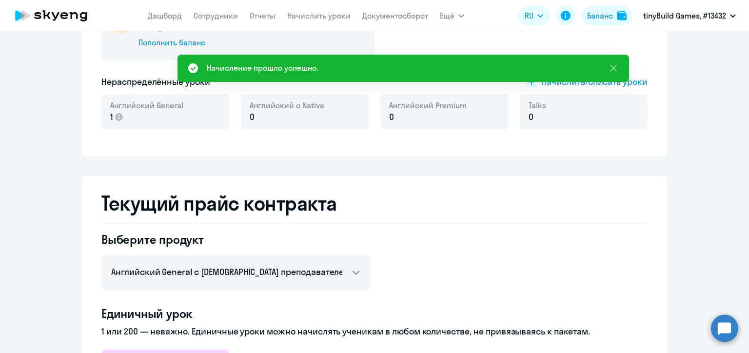
scroll to position [83, 0]
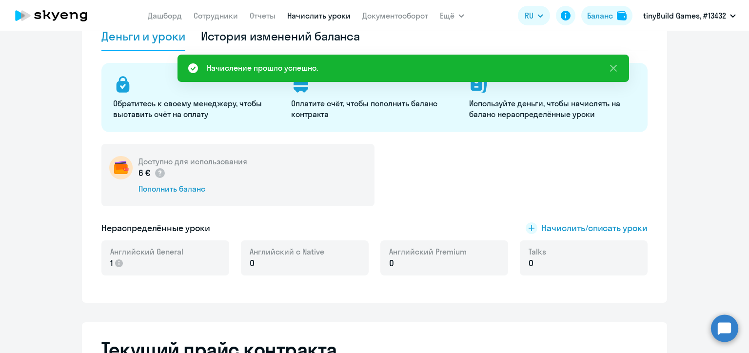
click at [315, 16] on link "Начислить уроки" at bounding box center [318, 16] width 63 height 10
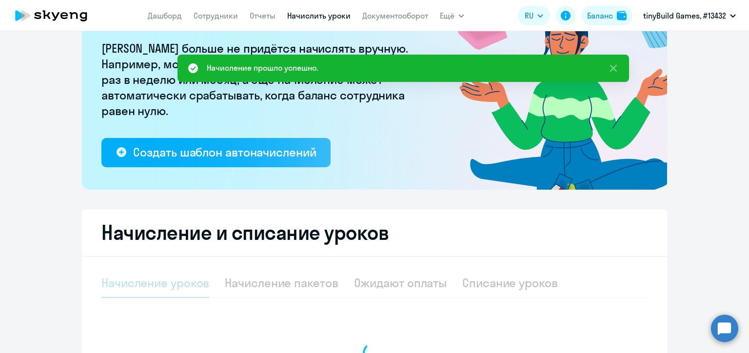
select select "10"
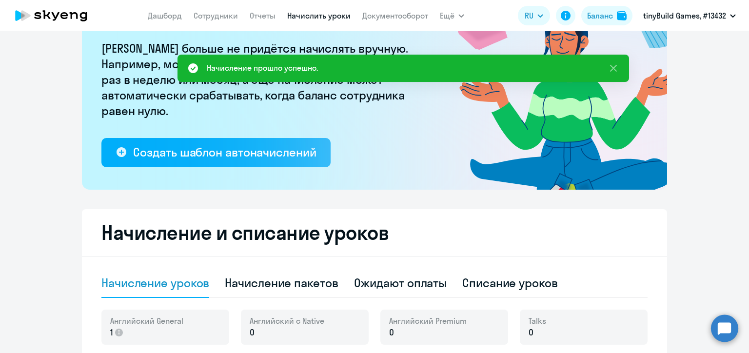
scroll to position [278, 0]
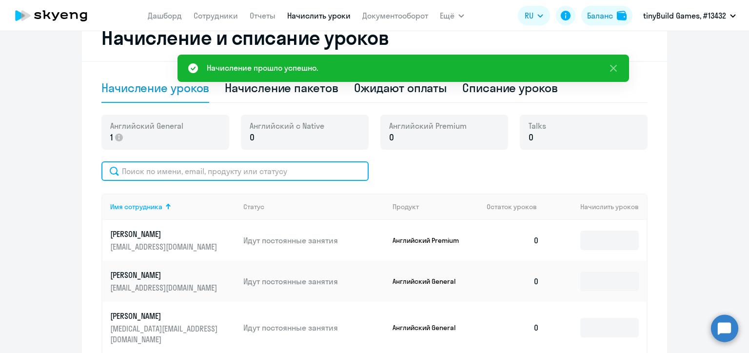
click at [271, 166] on input "text" at bounding box center [234, 171] width 267 height 20
paste input "[PERSON_NAME]"
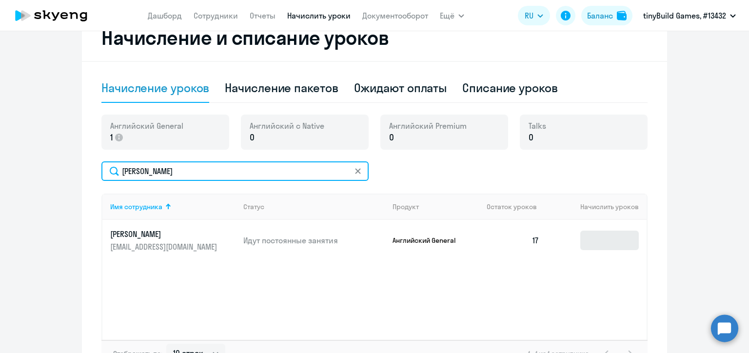
type input "[PERSON_NAME]"
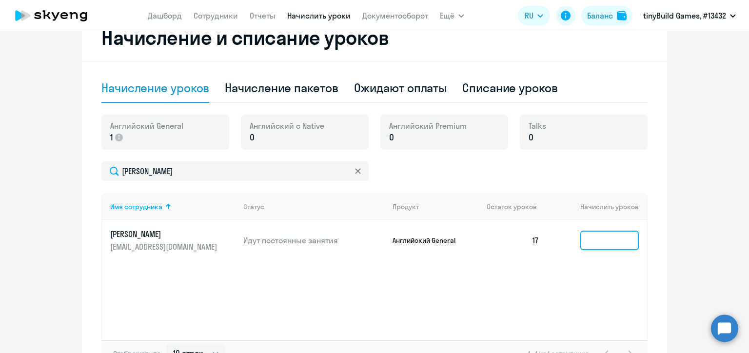
click at [597, 240] on input at bounding box center [609, 241] width 59 height 20
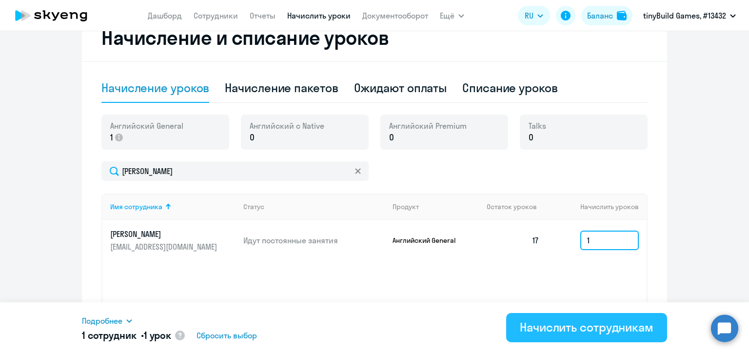
type input "1"
click at [605, 330] on div "Начислить сотрудникам" at bounding box center [587, 327] width 134 height 16
